Goal: Task Accomplishment & Management: Complete application form

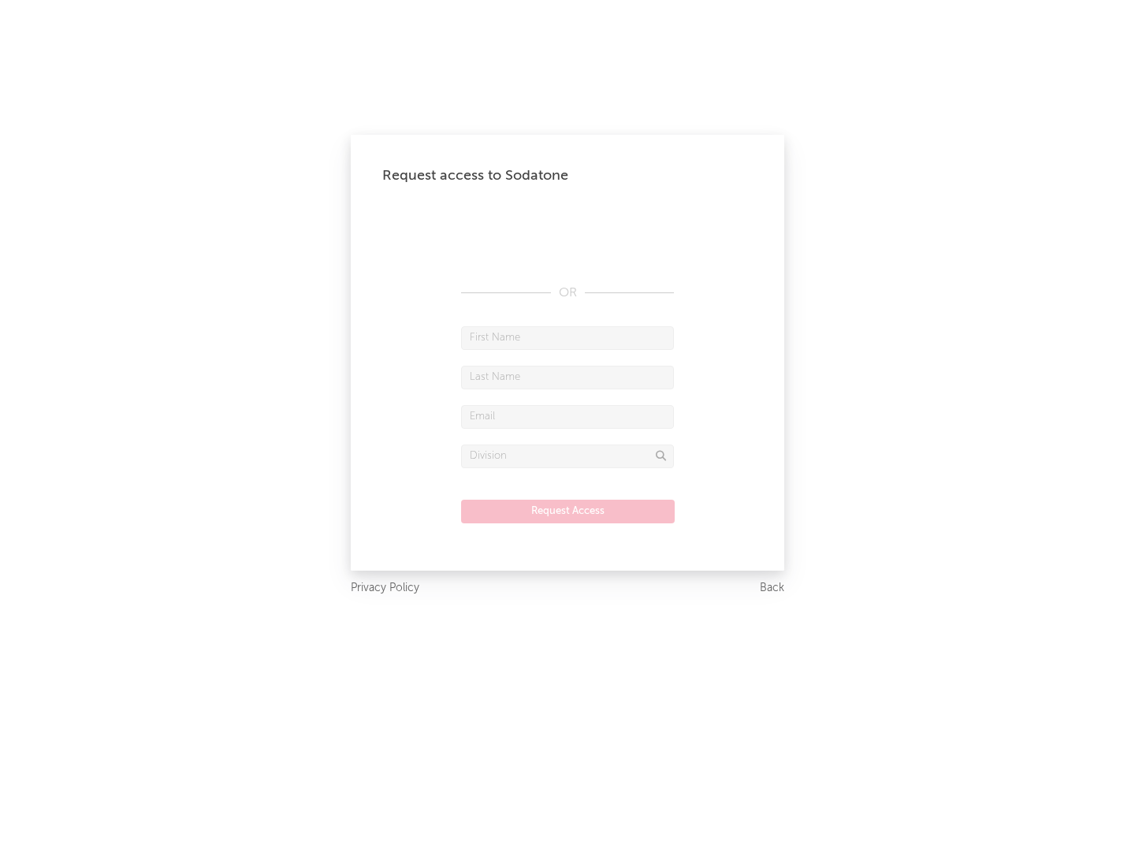
click at [567, 337] on input "text" at bounding box center [567, 338] width 213 height 24
type input "[PERSON_NAME]"
click at [567, 377] on input "text" at bounding box center [567, 378] width 213 height 24
type input "[PERSON_NAME]"
click at [567, 416] on input "text" at bounding box center [567, 417] width 213 height 24
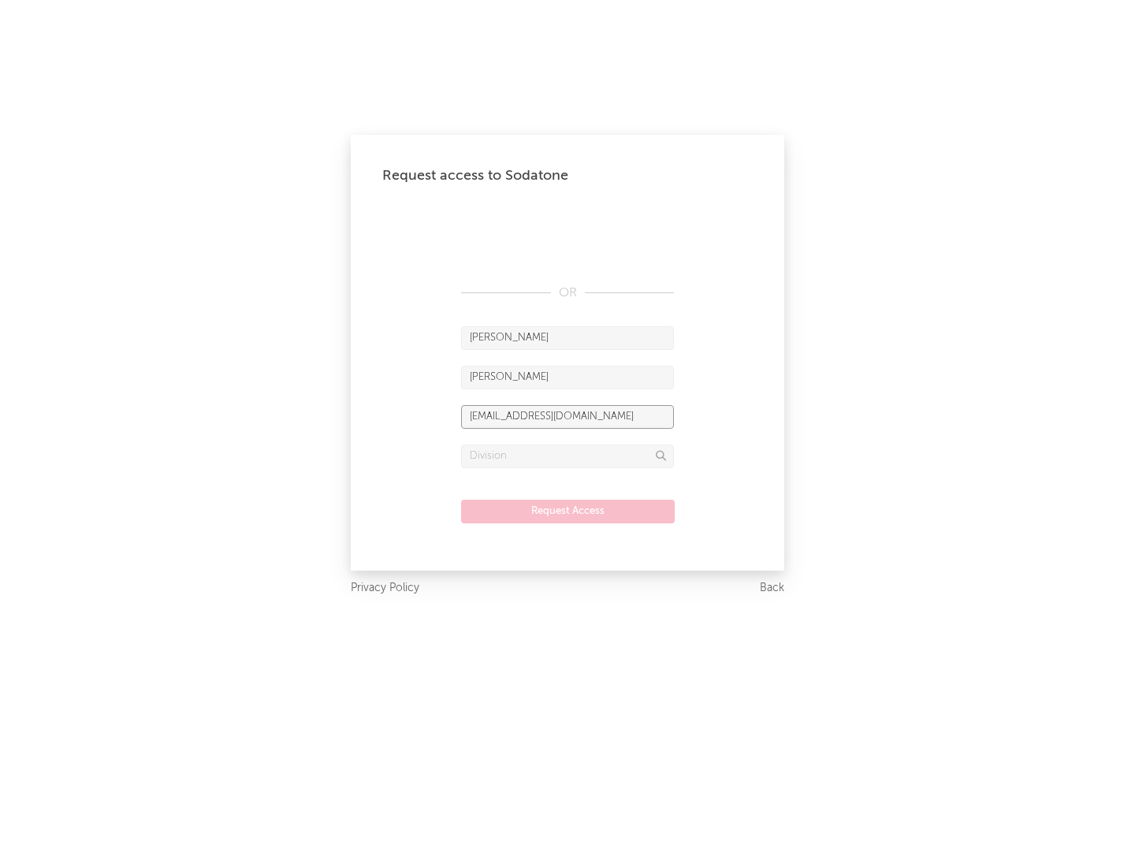
type input "[EMAIL_ADDRESS][DOMAIN_NAME]"
click at [567, 455] on input "text" at bounding box center [567, 456] width 213 height 24
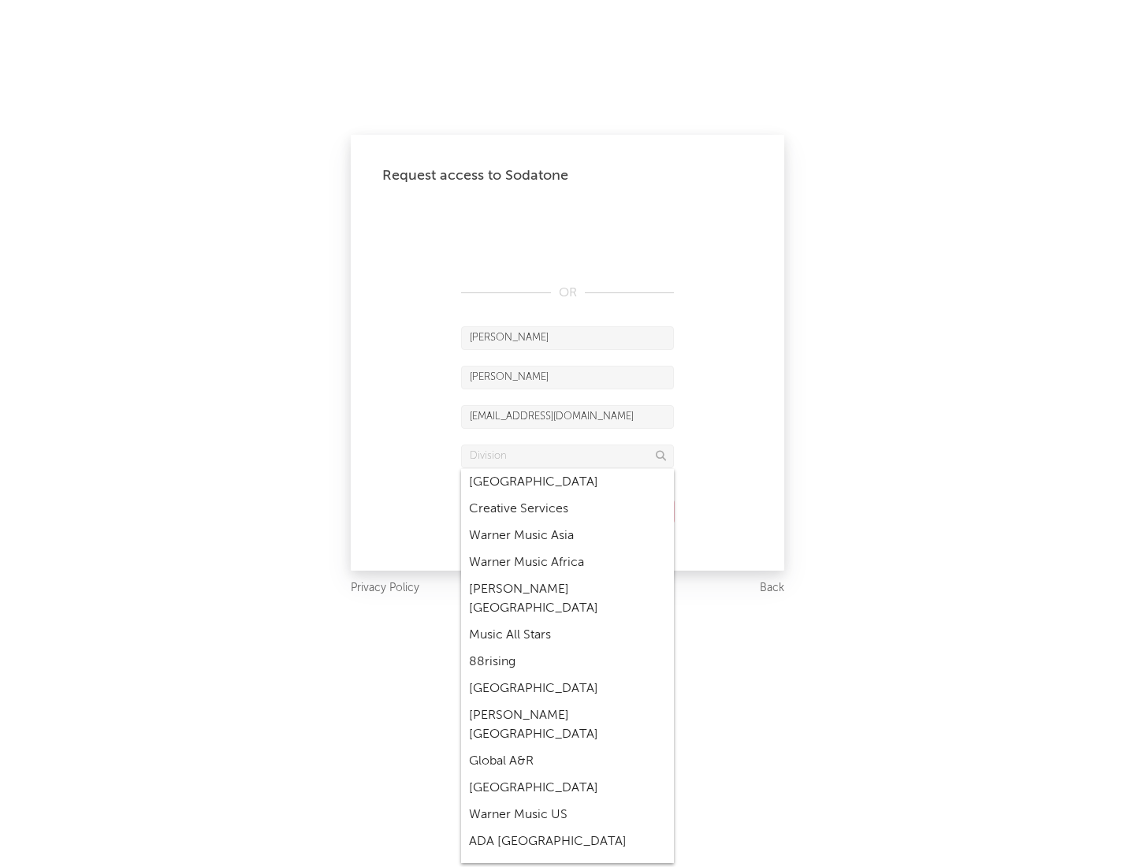
click at [567, 622] on div "Music All Stars" at bounding box center [567, 635] width 213 height 27
type input "Music All Stars"
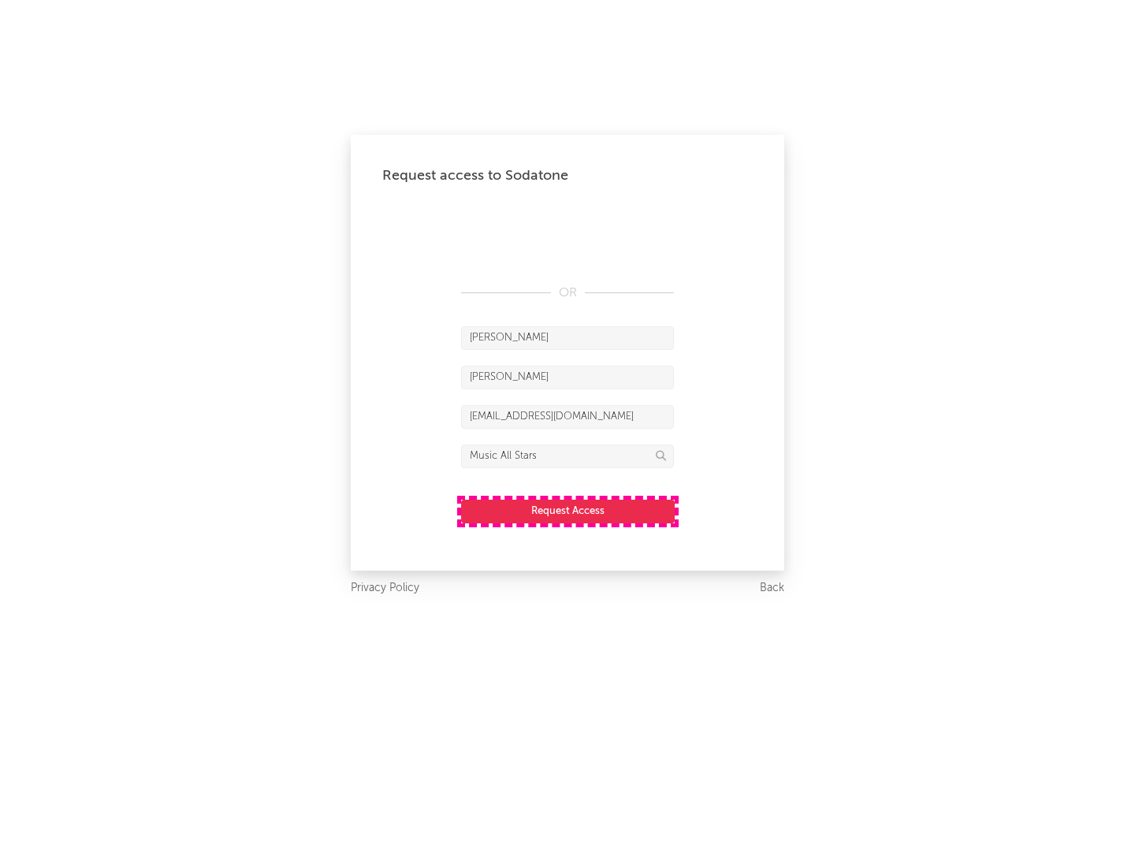
click at [567, 511] on button "Request Access" at bounding box center [568, 512] width 214 height 24
